Goal: Information Seeking & Learning: Learn about a topic

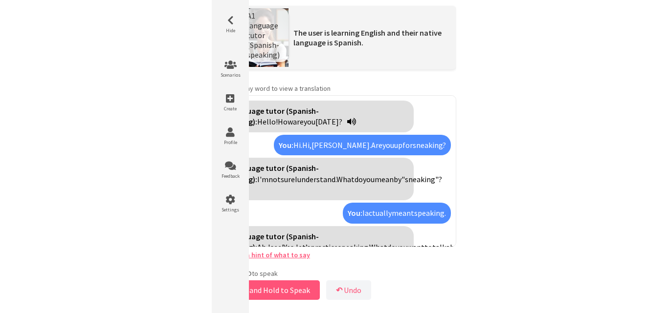
scroll to position [1191, 0]
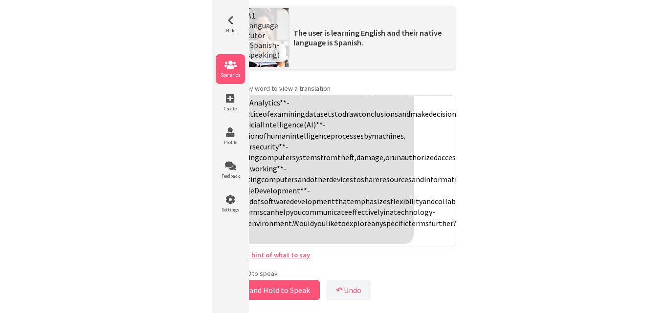
click at [235, 63] on icon at bounding box center [230, 65] width 29 height 10
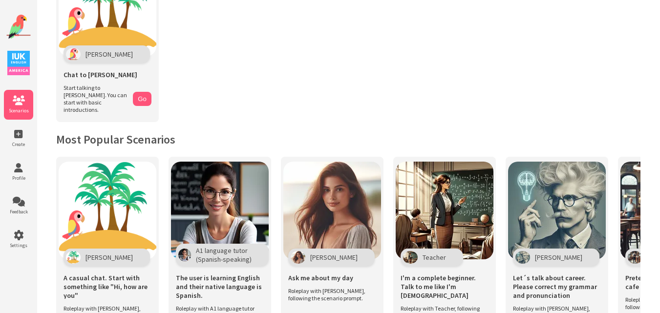
scroll to position [49, 0]
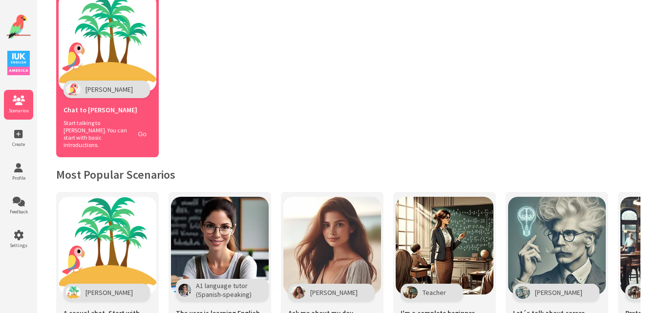
click at [147, 131] on button "Go" at bounding box center [142, 134] width 19 height 14
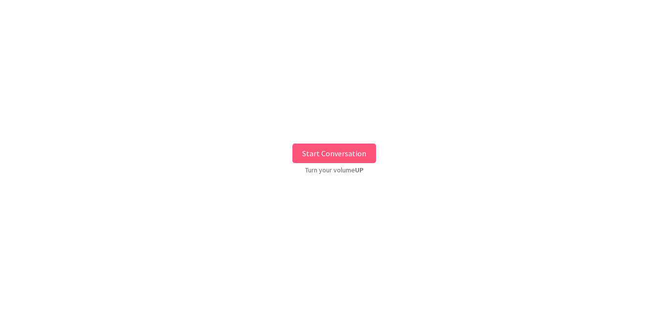
click at [349, 151] on button "Start Conversation" at bounding box center [334, 154] width 84 height 20
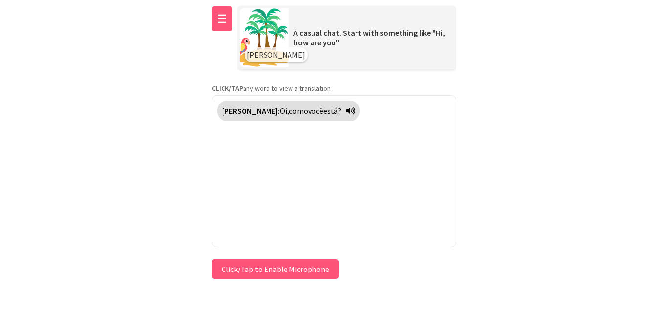
click at [217, 21] on button "☰" at bounding box center [222, 18] width 21 height 25
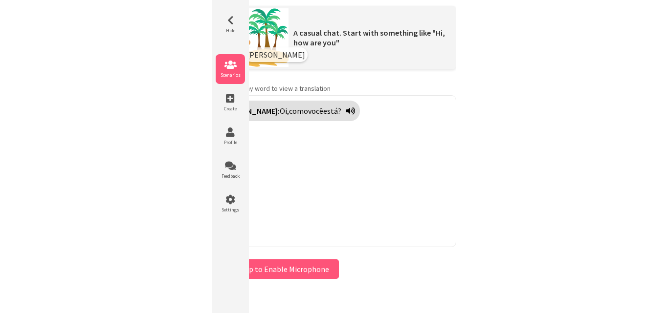
click at [231, 70] on li "Scenarios" at bounding box center [230, 69] width 29 height 30
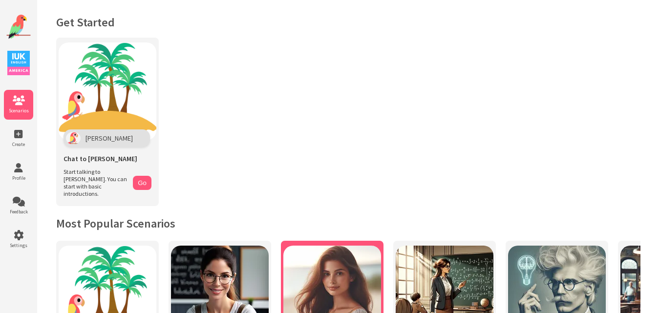
scroll to position [147, 0]
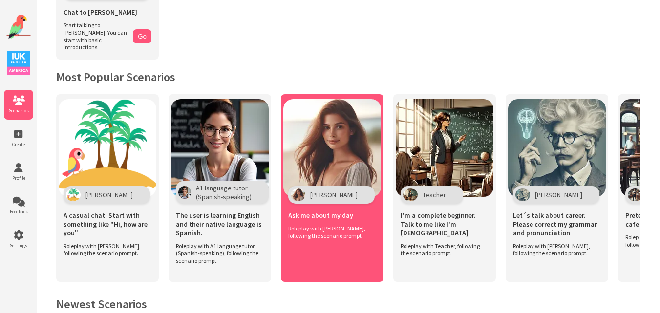
click at [324, 139] on img at bounding box center [333, 148] width 98 height 98
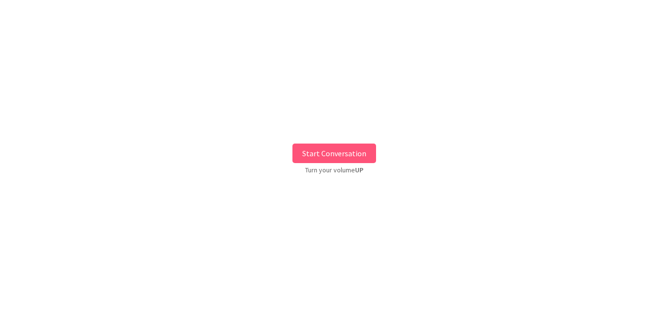
click at [328, 155] on button "Start Conversation" at bounding box center [334, 154] width 84 height 20
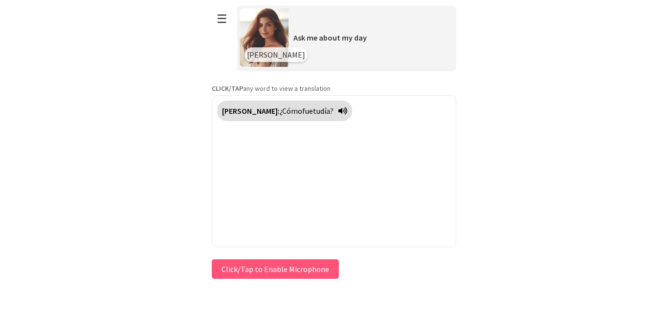
click at [242, 267] on div "**********" at bounding box center [334, 141] width 244 height 282
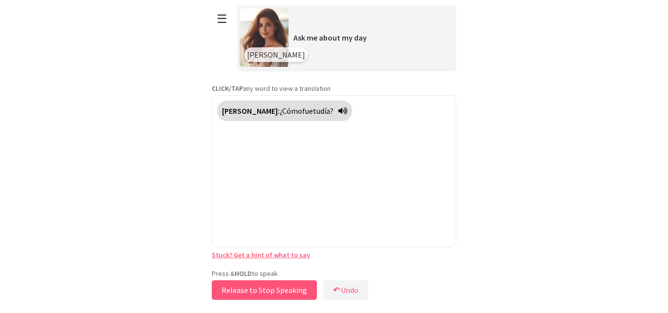
click at [242, 288] on button "Release to Stop Speaking" at bounding box center [264, 291] width 105 height 20
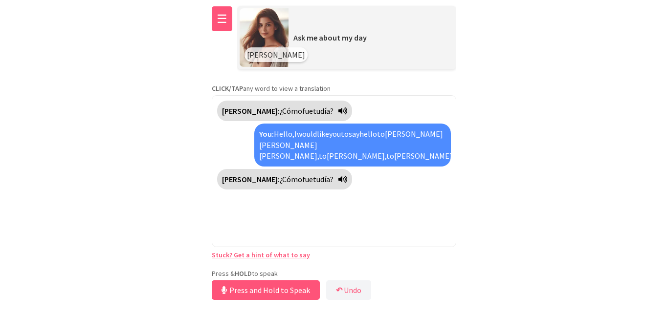
click at [216, 19] on button "☰" at bounding box center [222, 18] width 21 height 25
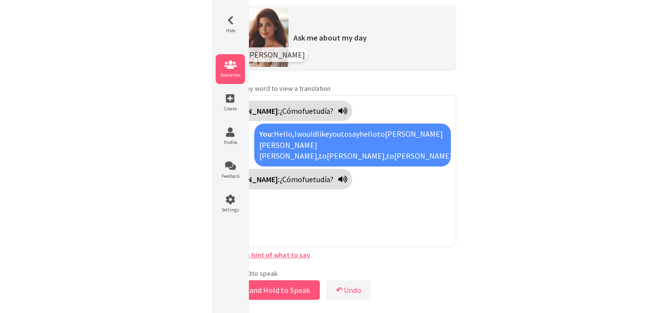
click at [223, 66] on icon at bounding box center [230, 65] width 29 height 10
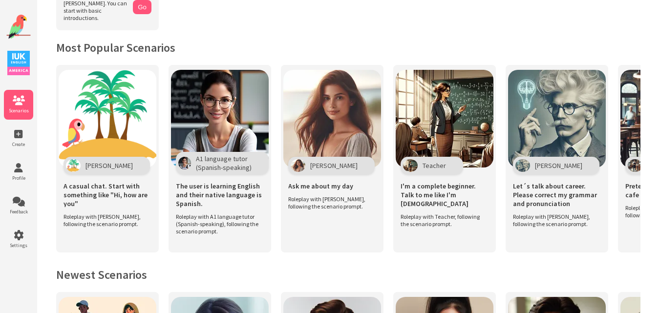
scroll to position [147, 0]
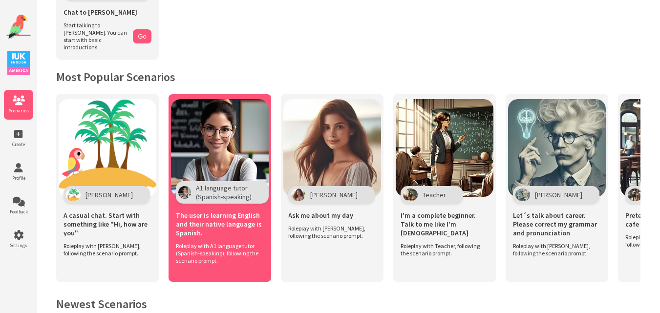
click at [232, 120] on img at bounding box center [220, 148] width 98 height 98
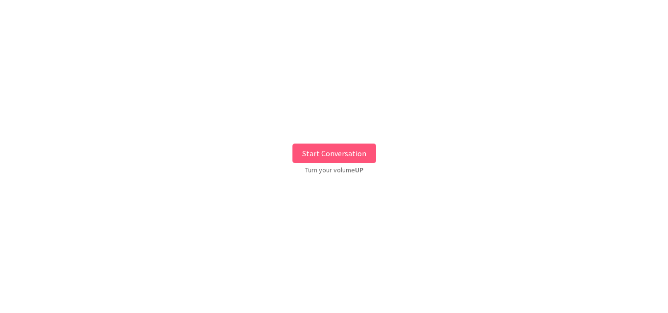
click at [306, 156] on button "Start Conversation" at bounding box center [334, 154] width 84 height 20
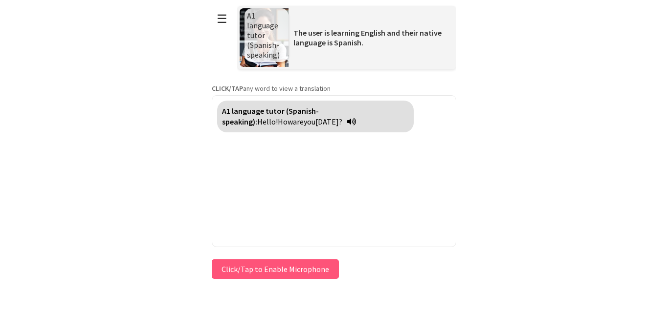
click at [255, 266] on button "Click/Tap to Enable Microphone" at bounding box center [275, 270] width 127 height 20
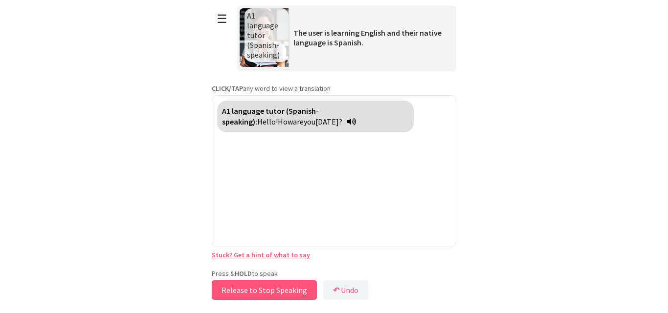
click at [243, 287] on button "Release to Stop Speaking" at bounding box center [264, 291] width 105 height 20
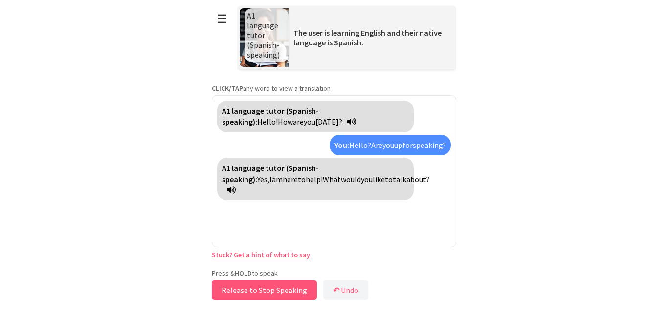
click at [257, 290] on button "Release to Stop Speaking" at bounding box center [264, 291] width 105 height 20
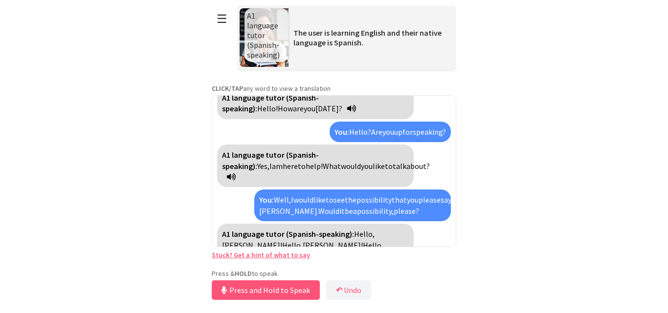
scroll to position [46, 0]
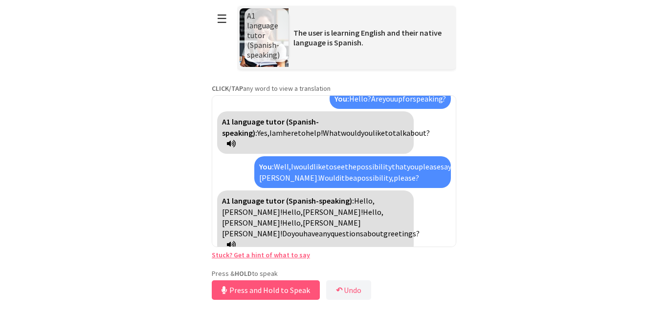
click at [250, 254] on link "Stuck? Get a hint of what to say" at bounding box center [261, 255] width 98 height 9
click at [0, 0] on div "× Try saying this: 🔊 You can edit this: Translate Practice Pronunciation (Press…" at bounding box center [0, 0] width 0 height 0
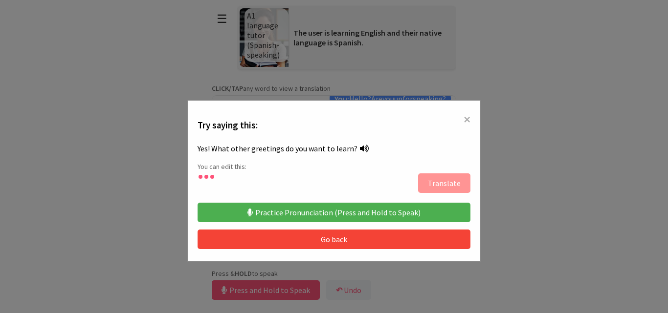
click at [382, 186] on div at bounding box center [305, 183] width 216 height 24
click at [304, 207] on button "Practice Pronunciation (Press and Hold to Speak)" at bounding box center [333, 213] width 273 height 20
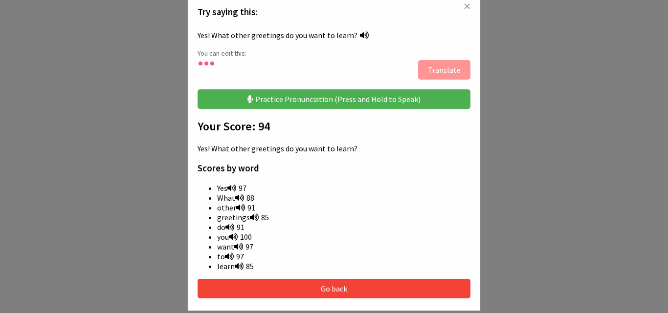
scroll to position [147, 0]
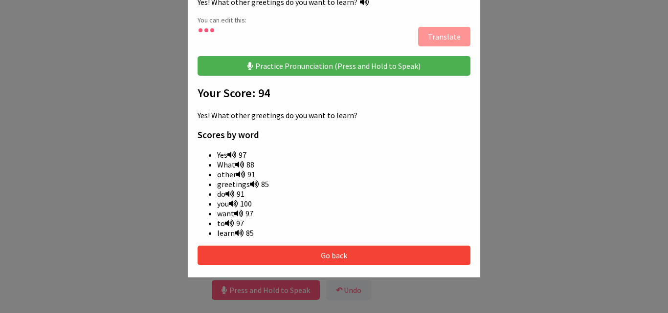
click at [418, 256] on button "Go back" at bounding box center [333, 256] width 273 height 20
